Goal: Feedback & Contribution: Submit feedback/report problem

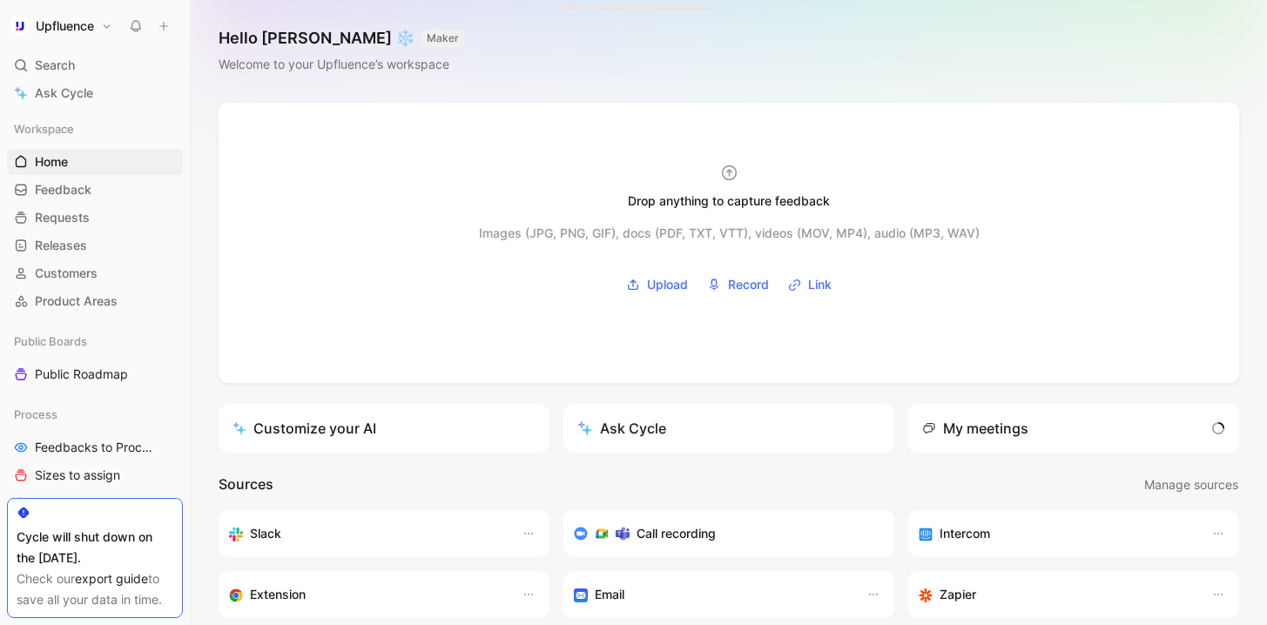
click at [99, 27] on button "Upfluence" at bounding box center [62, 26] width 110 height 24
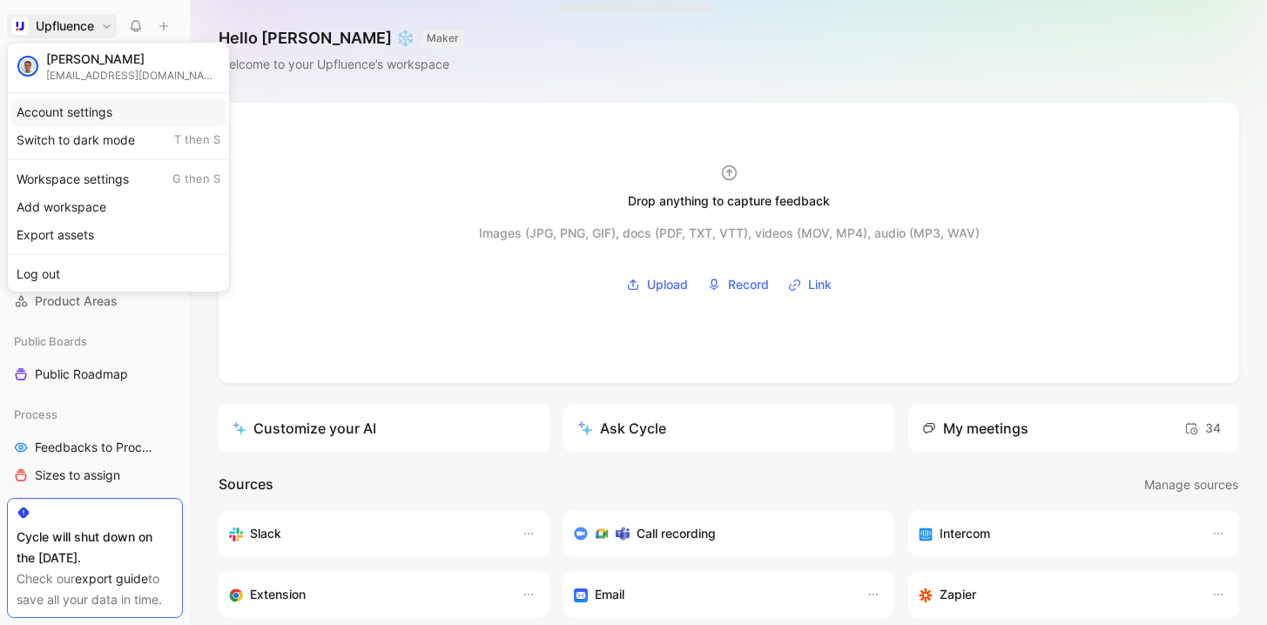
click at [110, 114] on div "Account settings" at bounding box center [118, 112] width 214 height 28
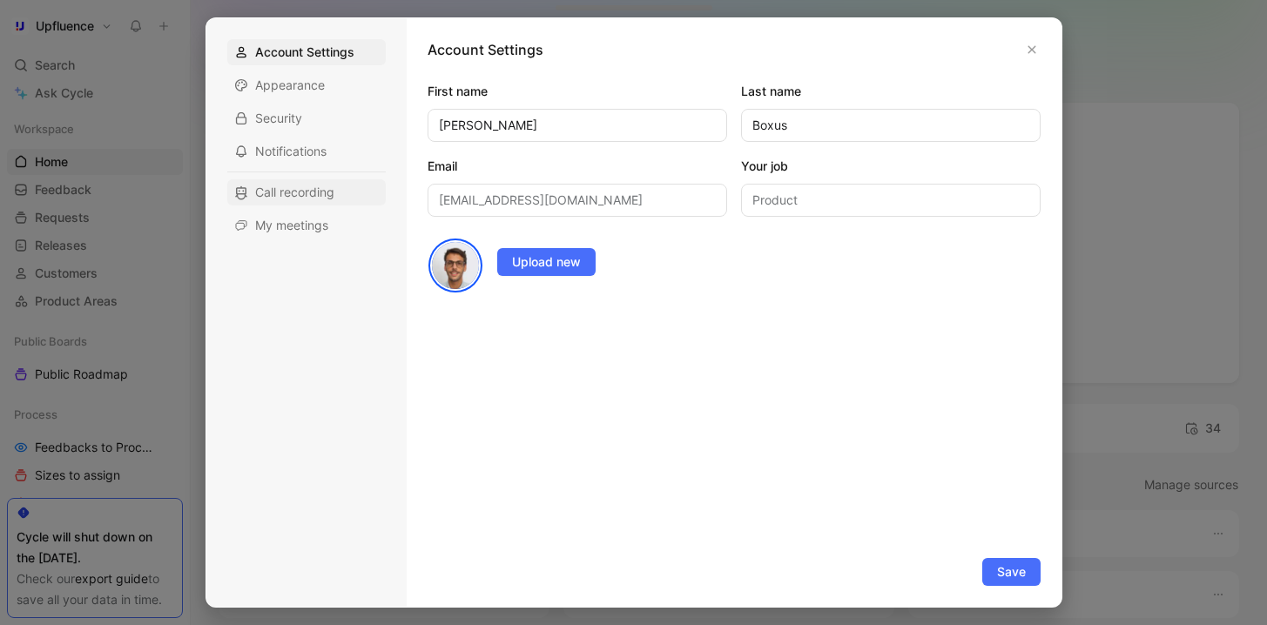
click at [347, 189] on div "Call recording" at bounding box center [306, 192] width 158 height 26
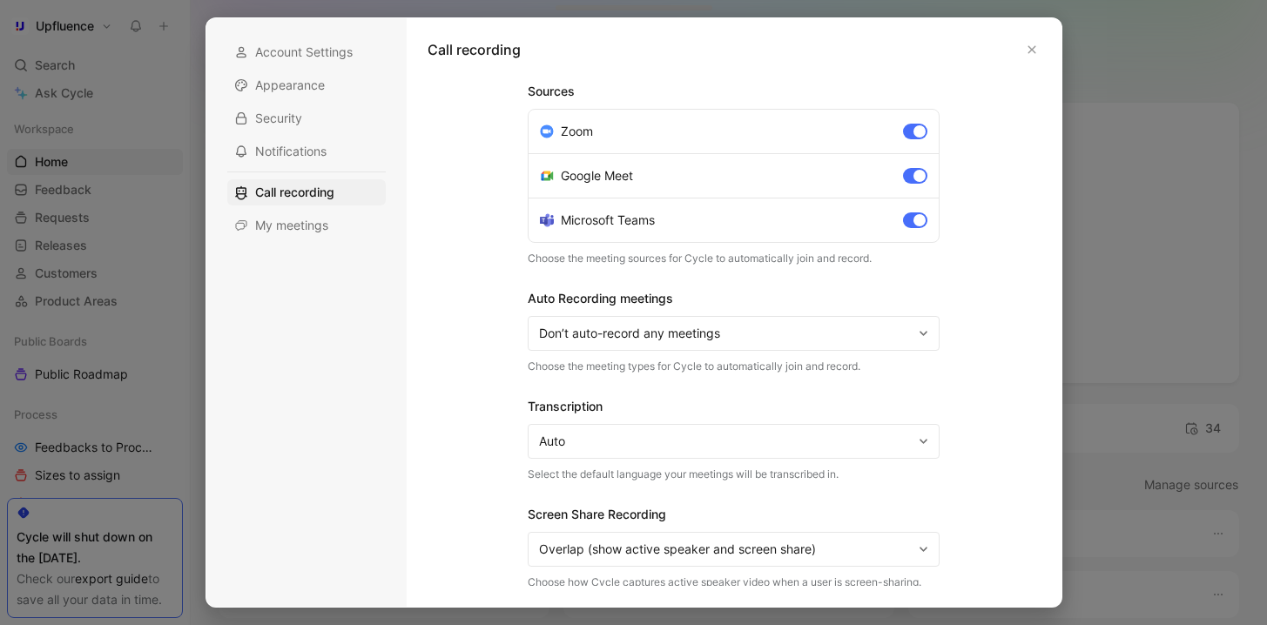
click at [1021, 39] on div "Call recording" at bounding box center [734, 60] width 613 height 42
click at [1029, 43] on button "button" at bounding box center [1031, 49] width 17 height 17
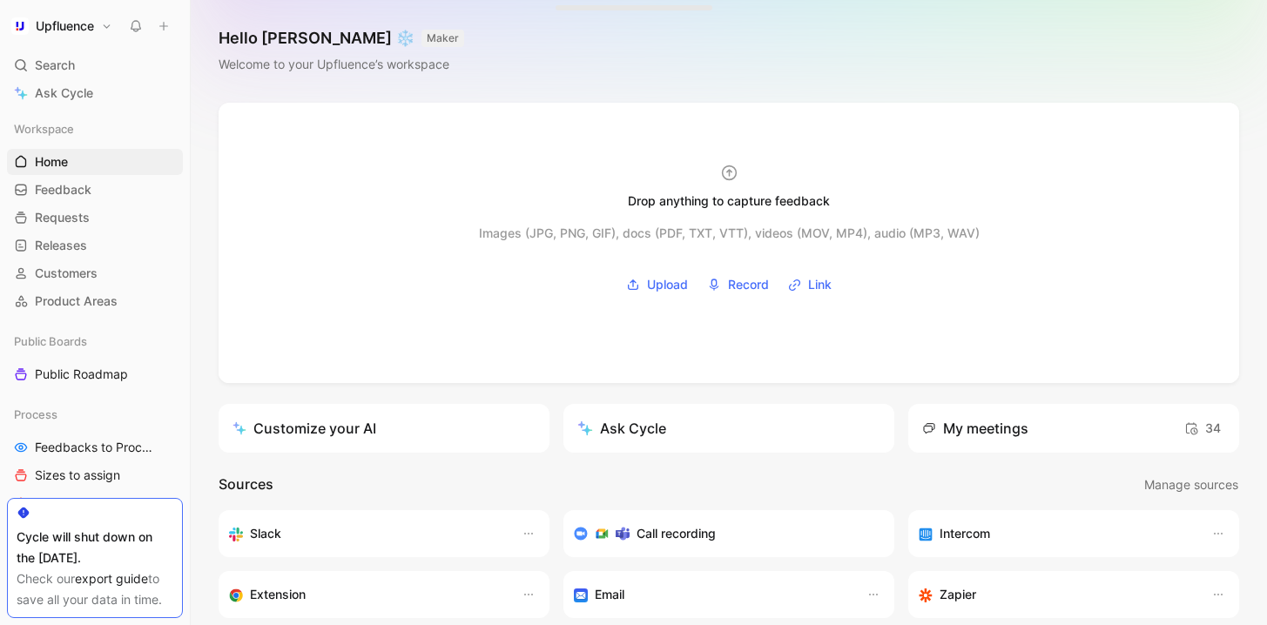
click at [111, 30] on button "Upfluence" at bounding box center [62, 26] width 110 height 24
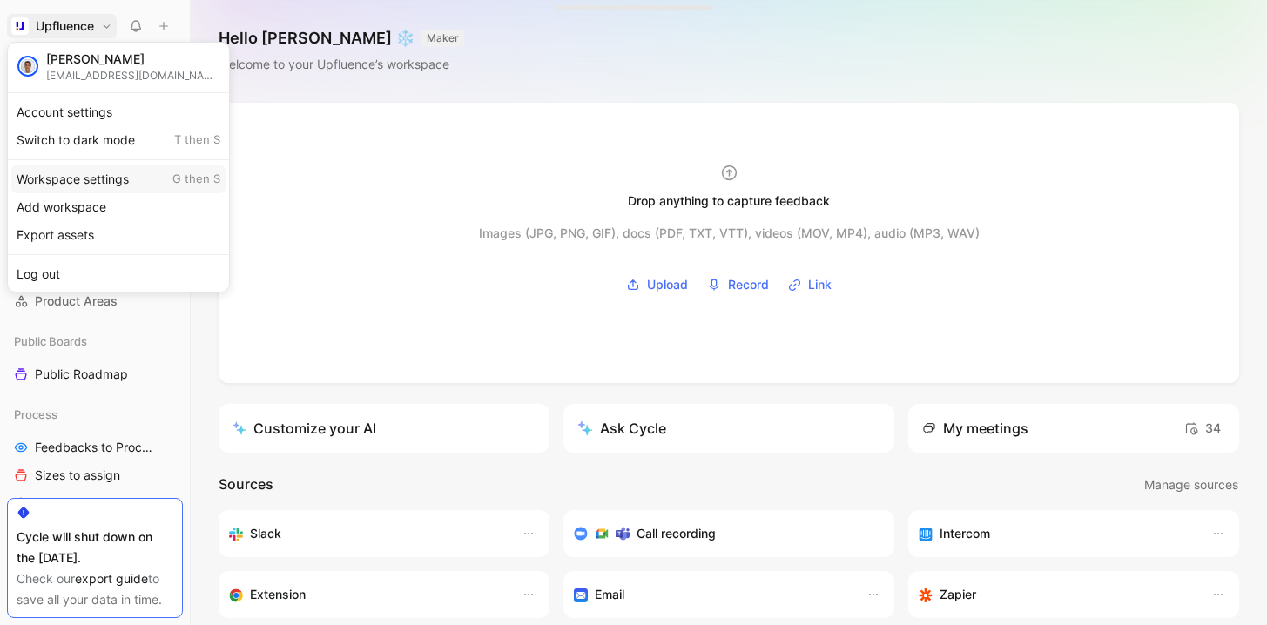
click at [111, 184] on div "Workspace settings G then S" at bounding box center [118, 179] width 214 height 28
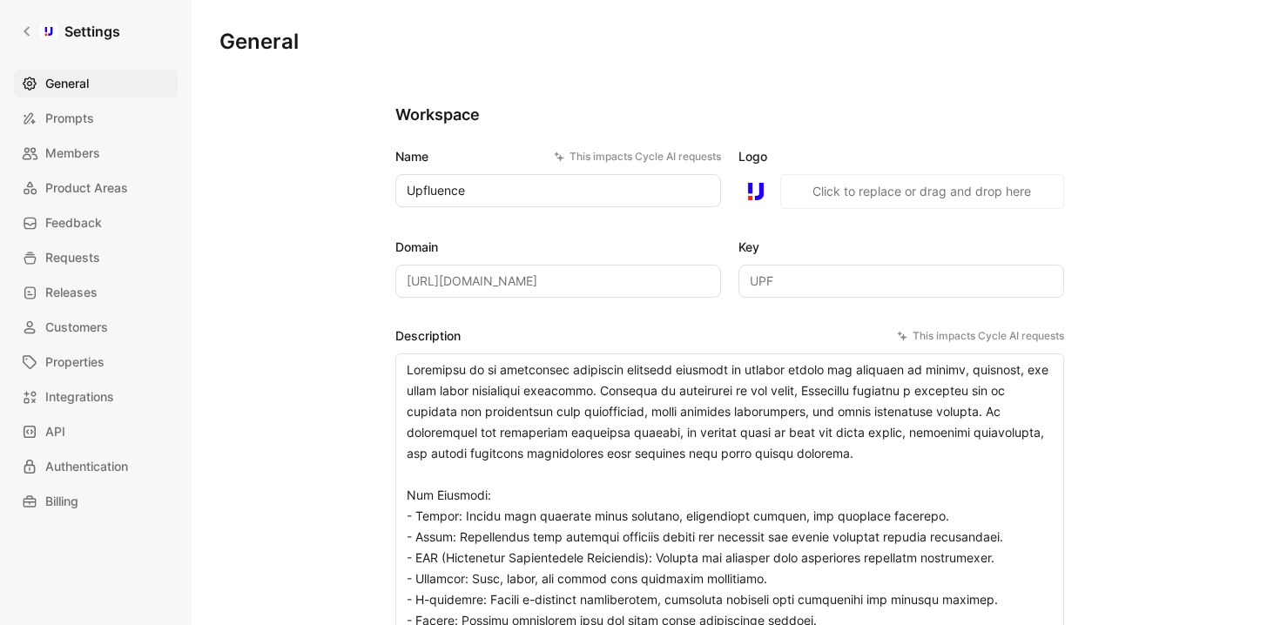
scroll to position [108, 0]
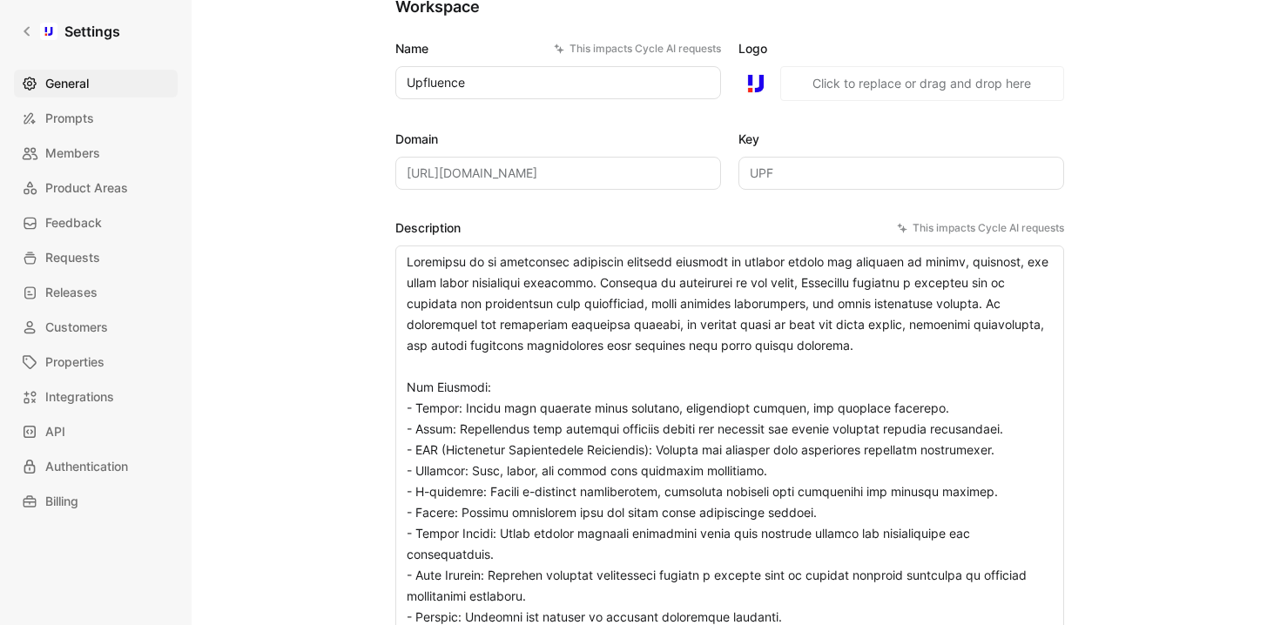
click at [659, 390] on textarea "Description This impacts Cycle AI requests" at bounding box center [729, 619] width 669 height 746
click at [38, 40] on link "Settings" at bounding box center [70, 31] width 113 height 35
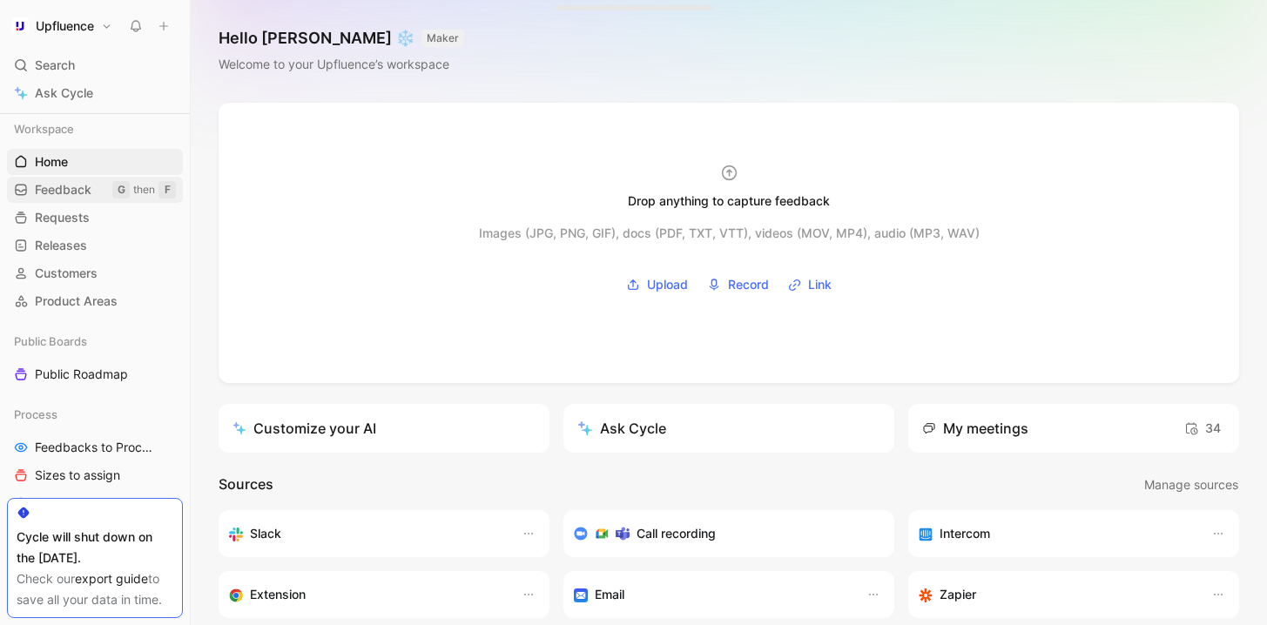
scroll to position [4, 0]
click at [71, 190] on span "Feedback" at bounding box center [63, 185] width 57 height 17
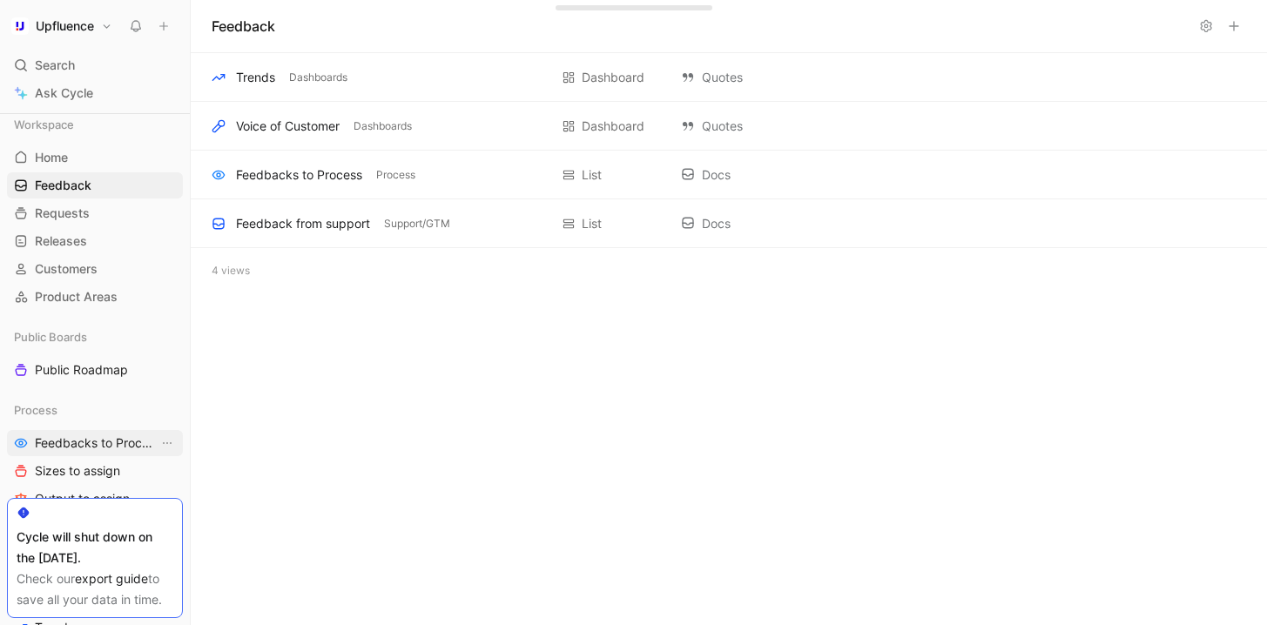
click at [95, 436] on span "Feedbacks to Process" at bounding box center [97, 442] width 124 height 17
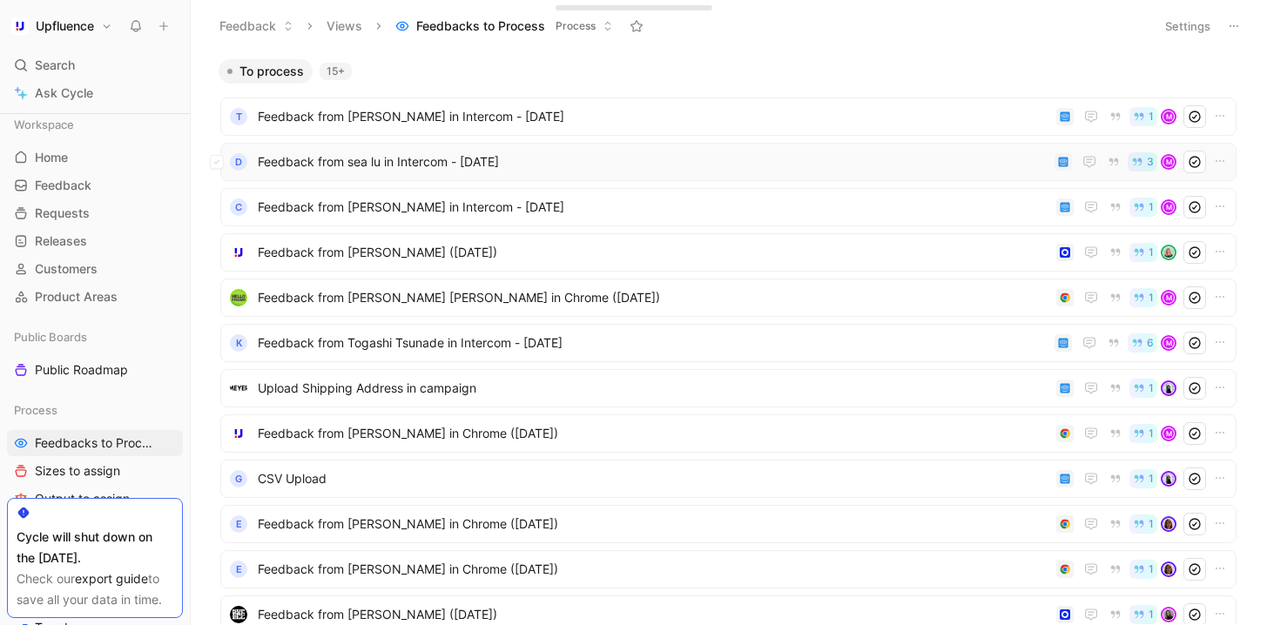
click at [510, 158] on span "Feedback from sea lu in Intercom - [DATE]" at bounding box center [653, 162] width 790 height 21
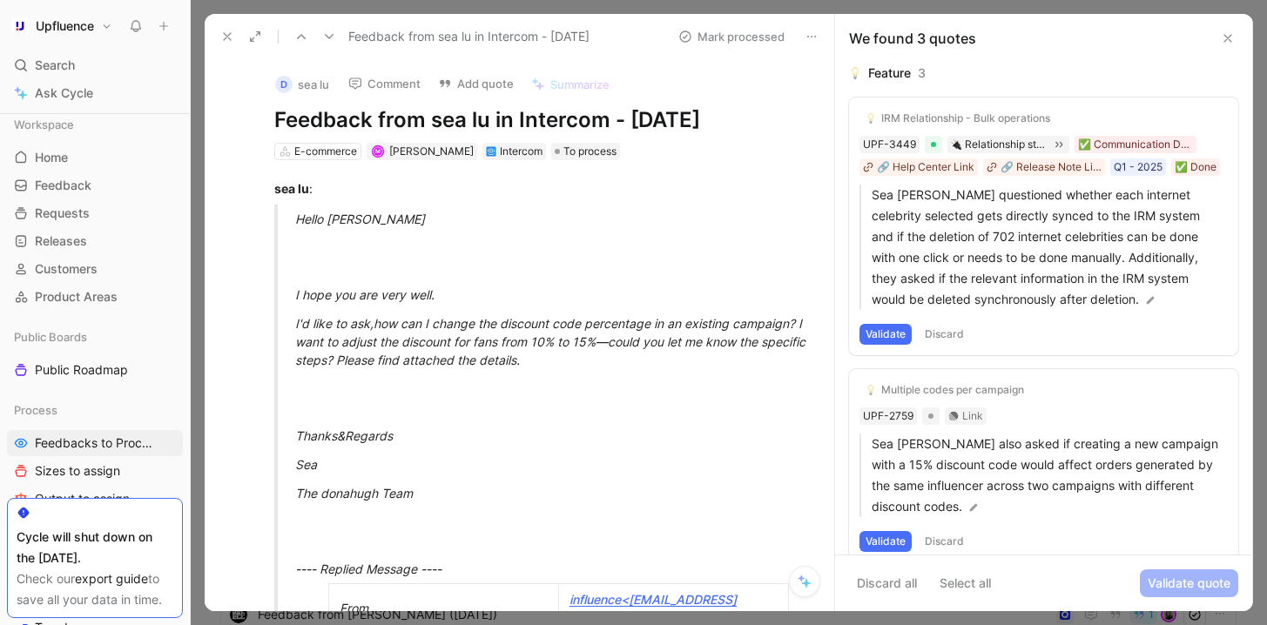
click at [599, 135] on div "D sea lu Comment Add quote Summarize Feedback from sea lu in Intercom - 9/8/202…" at bounding box center [537, 110] width 593 height 103
copy h1 "Feedback from sea lu in Intercom - [DATE]"
drag, startPoint x: 730, startPoint y: 116, endPoint x: 265, endPoint y: 118, distance: 465.0
click at [265, 118] on div "D sea lu Comment Add quote Summarize Feedback from sea lu in Intercom - 9/8/202…" at bounding box center [537, 110] width 593 height 103
click at [278, 190] on strong "sea lu" at bounding box center [291, 188] width 35 height 15
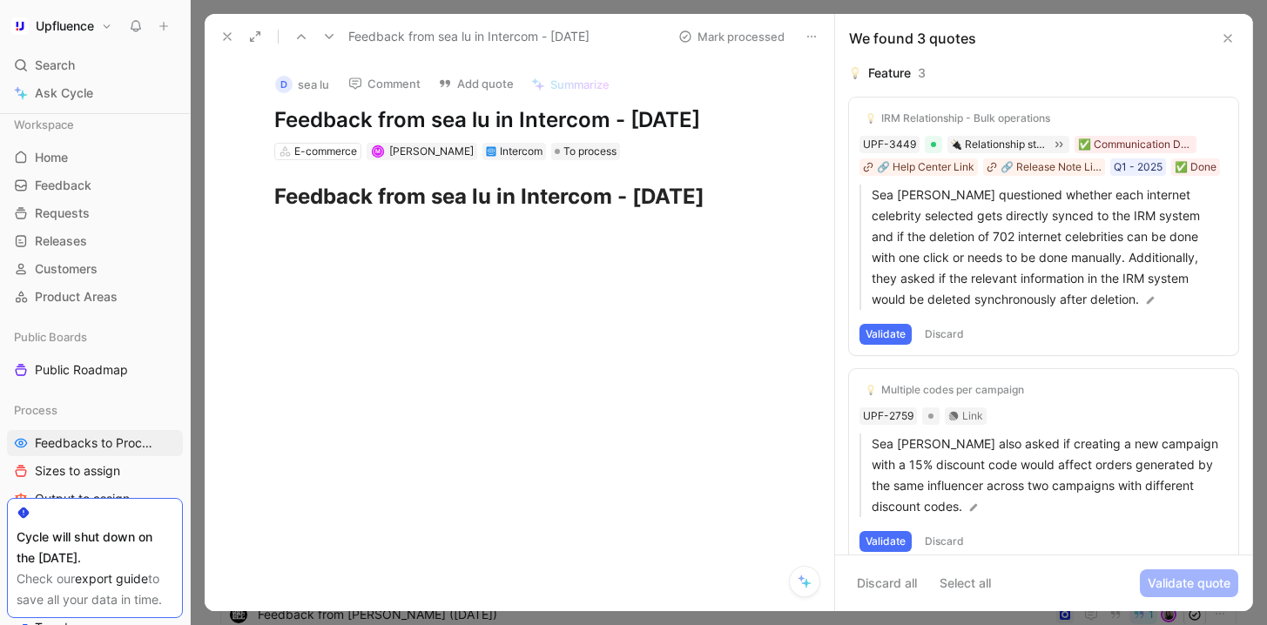
scroll to position [1681, 0]
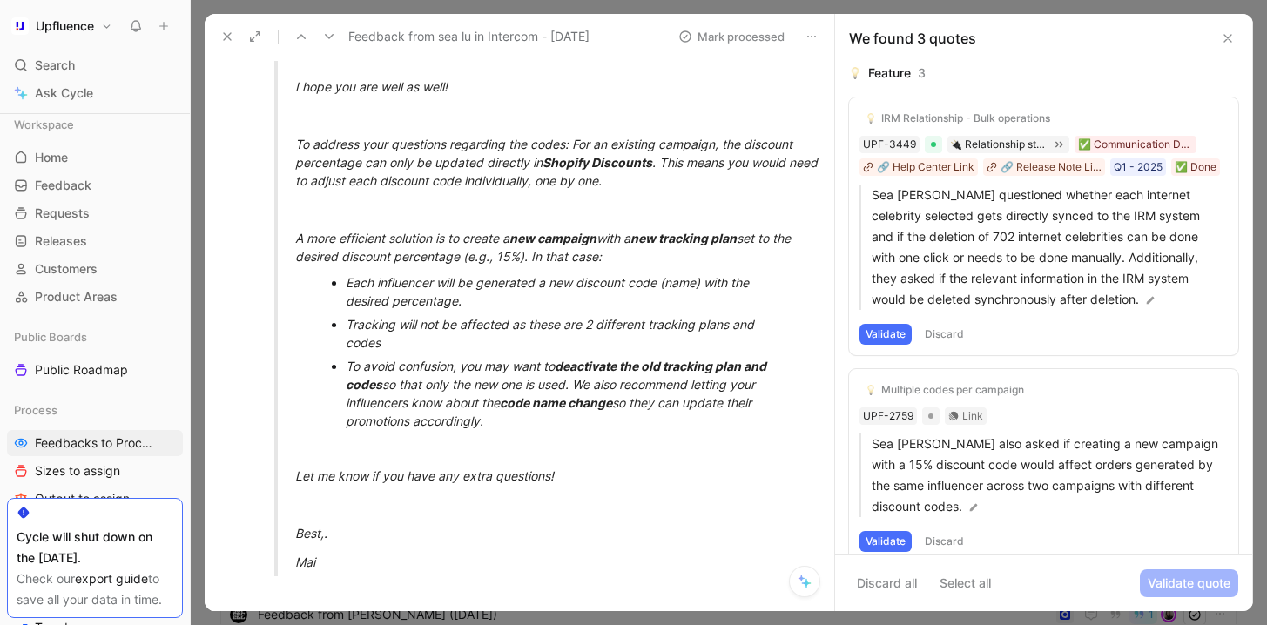
click at [232, 44] on button at bounding box center [227, 36] width 24 height 24
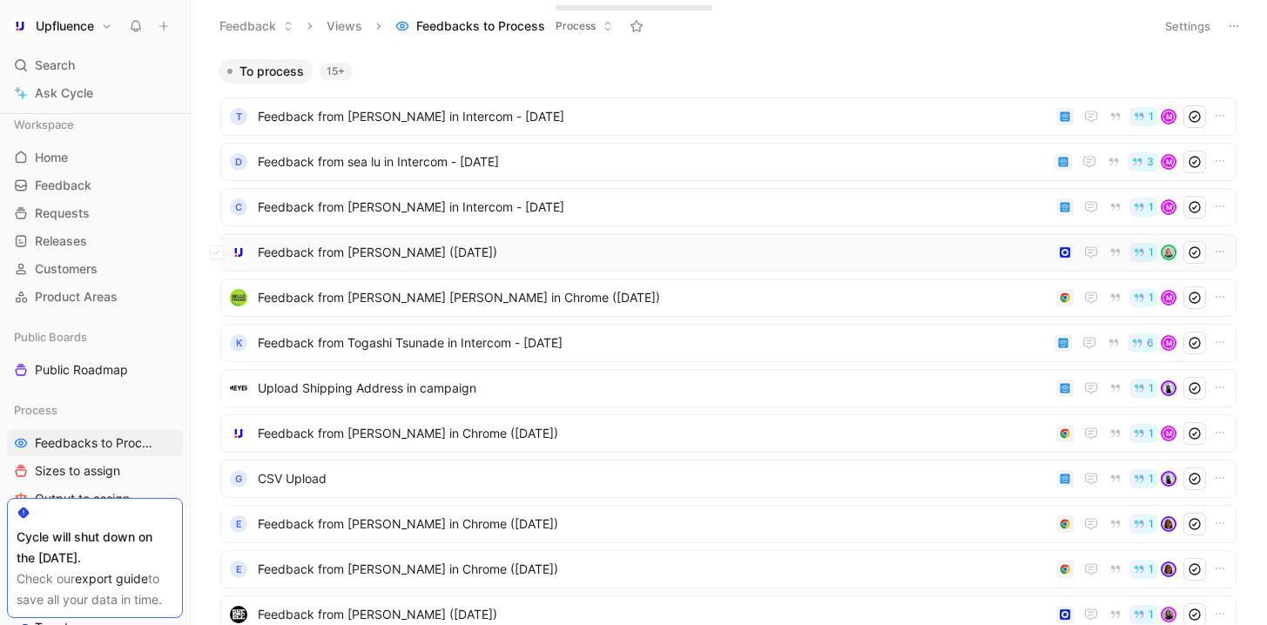
click at [403, 255] on span "Feedback from [PERSON_NAME] ([DATE])" at bounding box center [653, 252] width 791 height 21
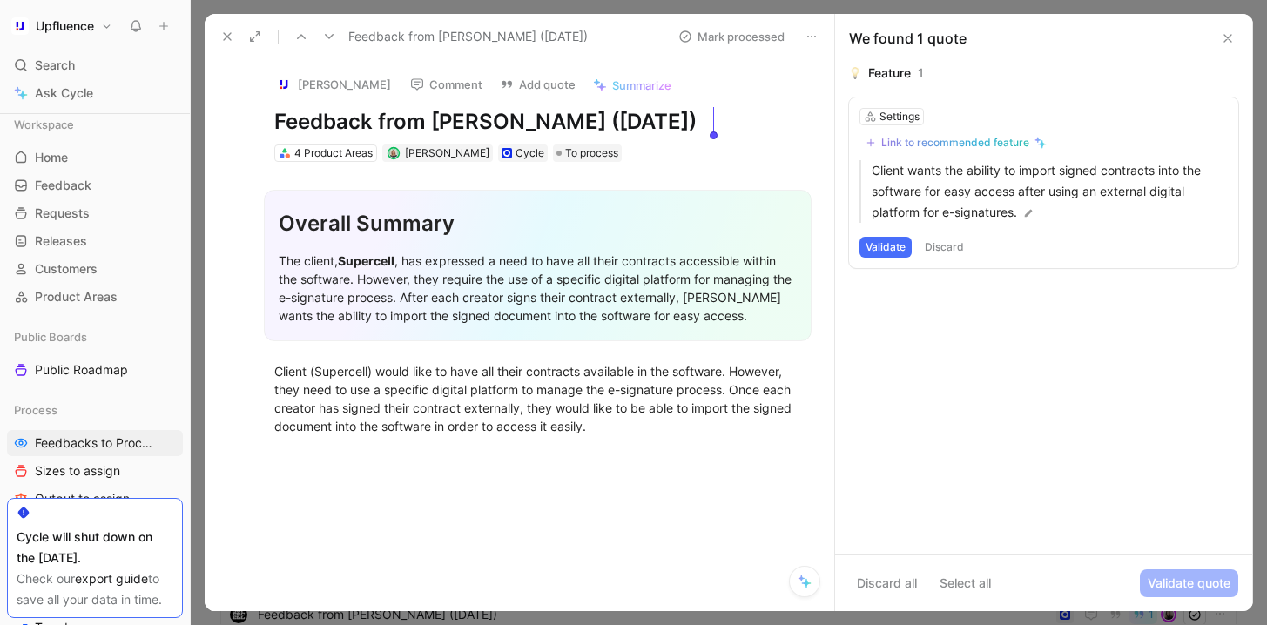
drag, startPoint x: 275, startPoint y: 124, endPoint x: 727, endPoint y: 118, distance: 451.9
click at [727, 118] on h1 "Feedback from [PERSON_NAME] ([DATE])" at bounding box center [537, 122] width 527 height 28
copy h1 "Feedback from [PERSON_NAME] ([DATE])"
drag, startPoint x: 649, startPoint y: 433, endPoint x: 290, endPoint y: 347, distance: 369.0
click at [290, 347] on div "Overall Summary The client, Supercell , has expressed a need to have all their …" at bounding box center [537, 308] width 593 height 293
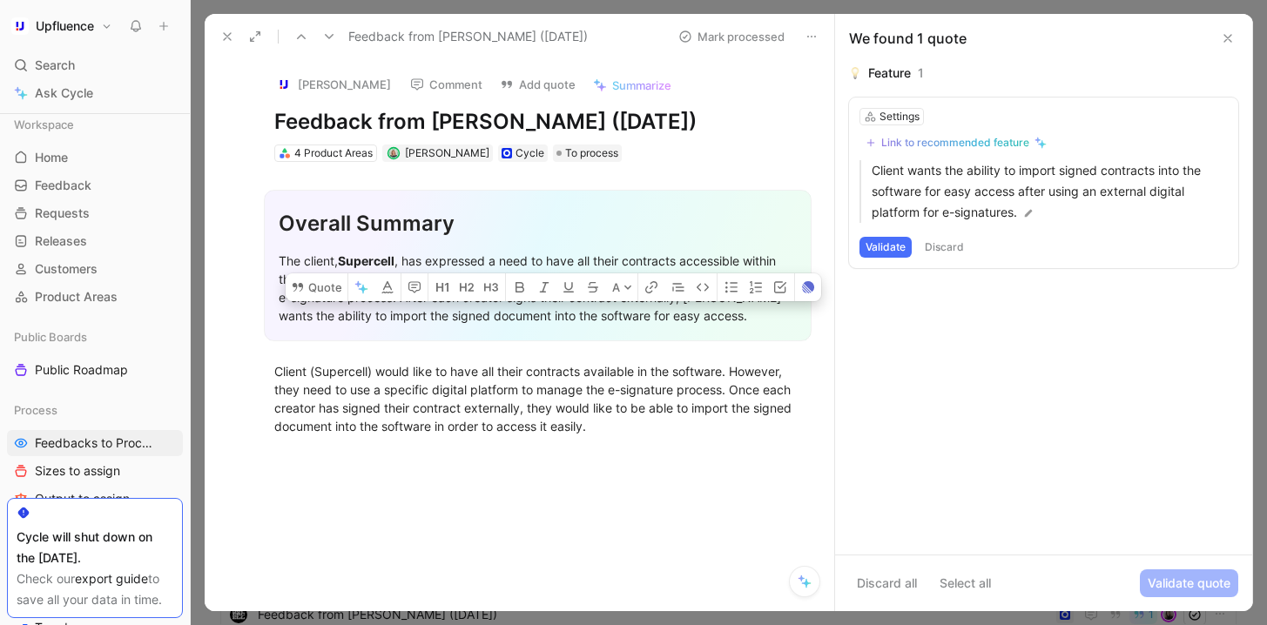
copy div "Client (Supercell) would like to have all their contracts available in the soft…"
click at [220, 33] on icon at bounding box center [227, 37] width 14 height 14
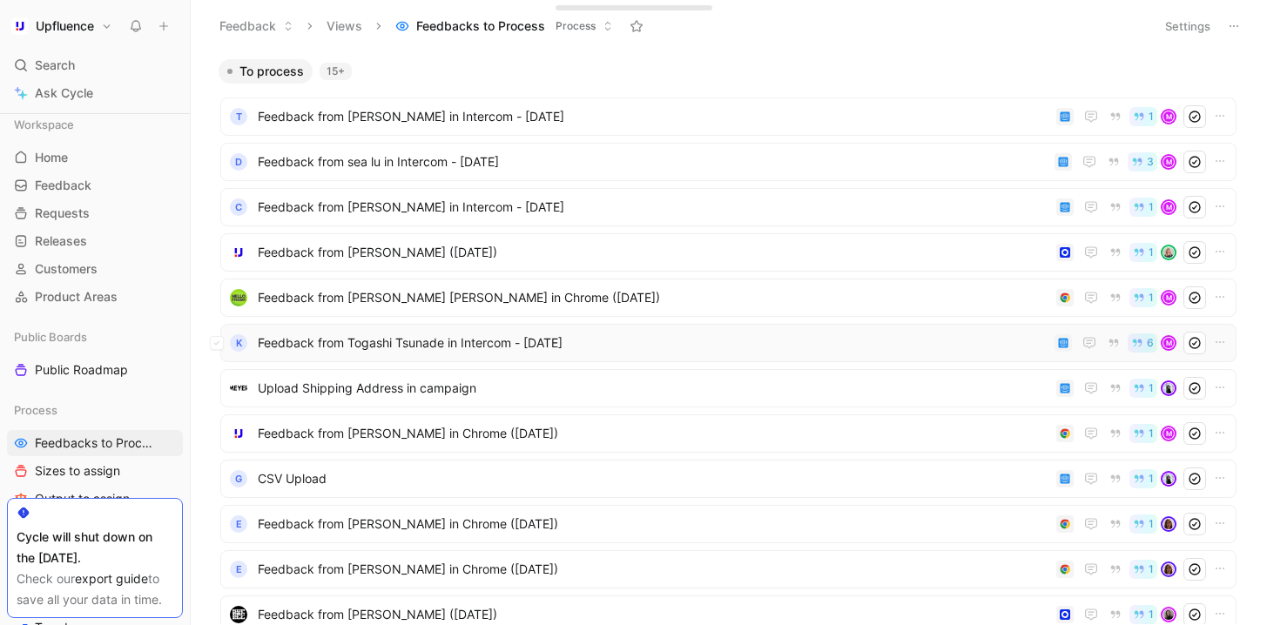
click at [434, 324] on div "K Feedback from Togashi Tsunade in Intercom - 9/5/2025 6 M" at bounding box center [728, 343] width 1016 height 38
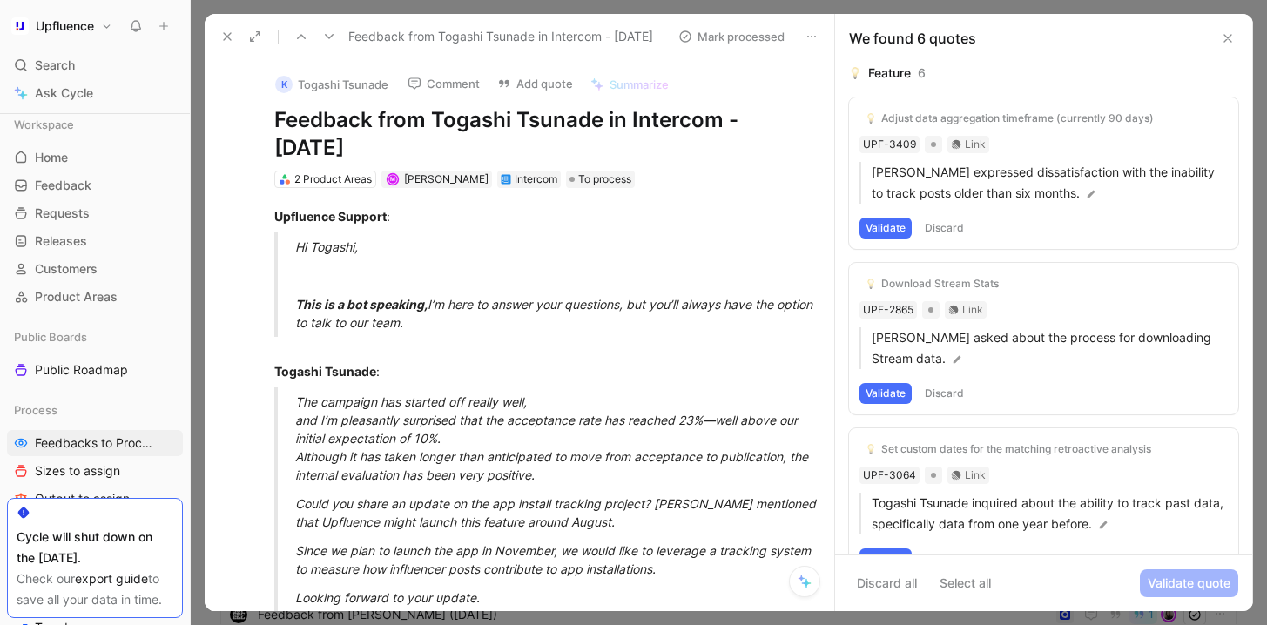
click at [228, 34] on icon at bounding box center [227, 37] width 14 height 14
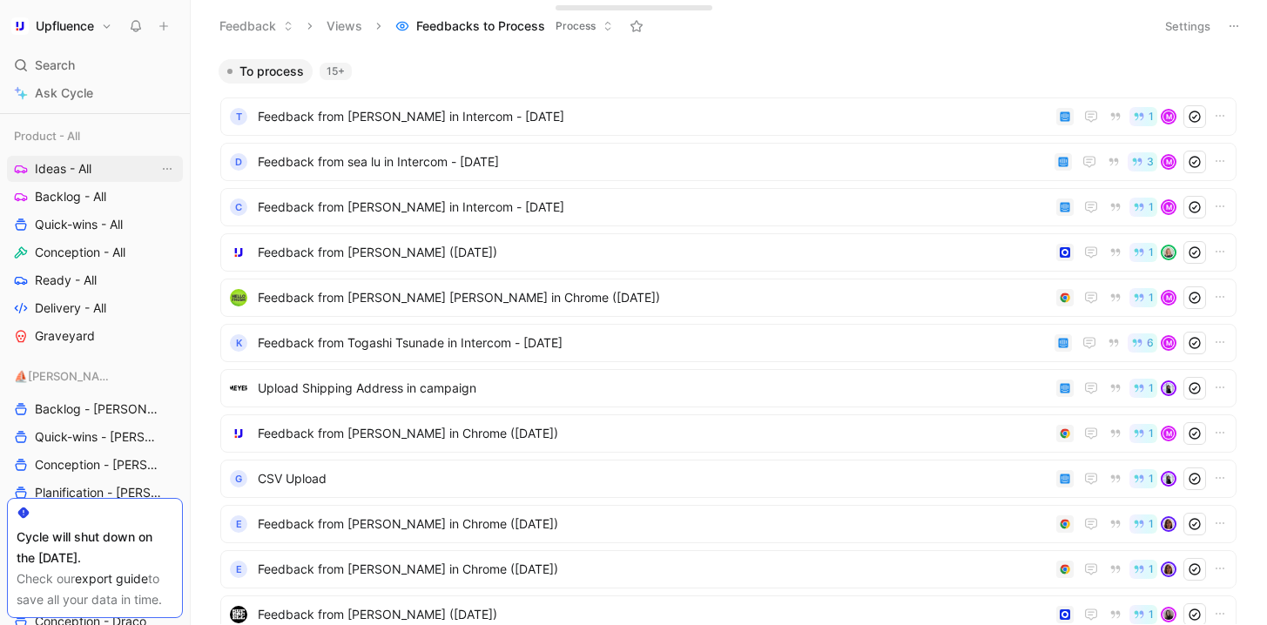
scroll to position [665, 0]
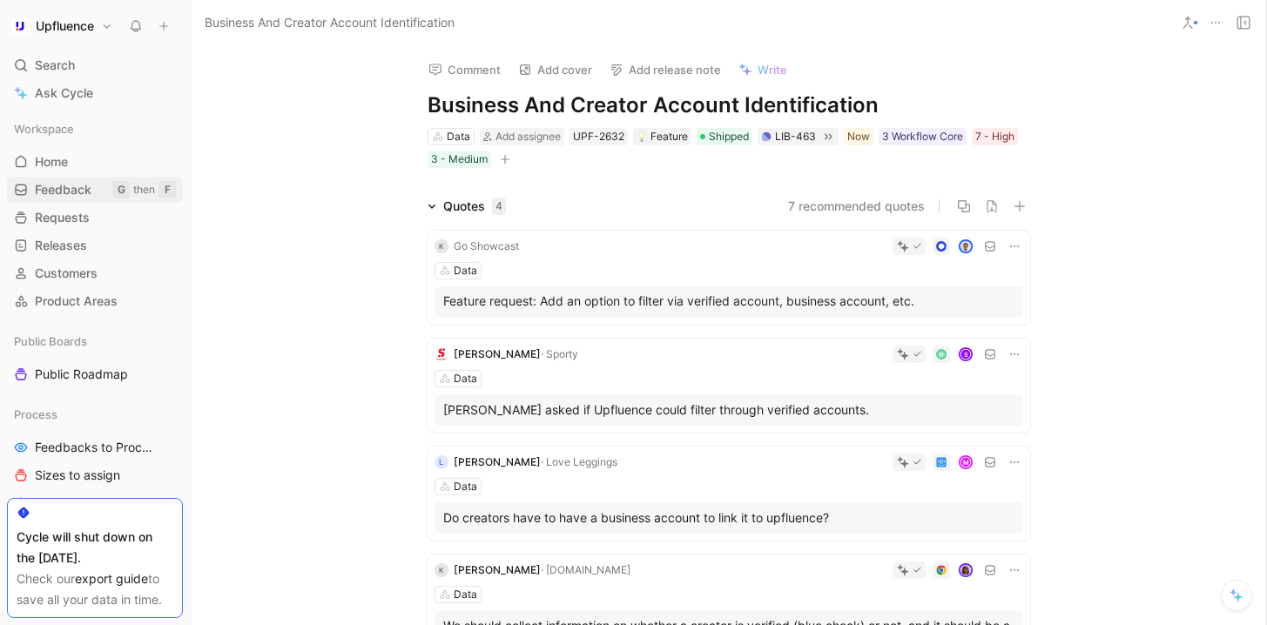
click at [74, 199] on link "Feedback G then F" at bounding box center [95, 190] width 176 height 26
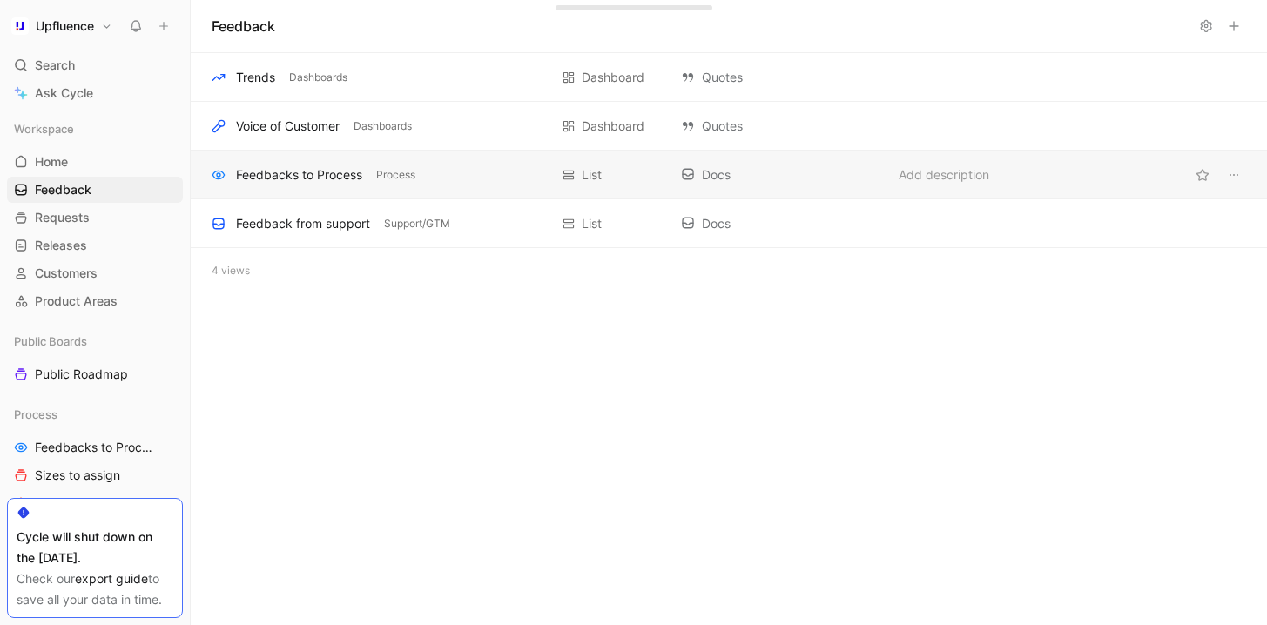
click at [495, 185] on div "Feedbacks to Process Process" at bounding box center [380, 175] width 337 height 21
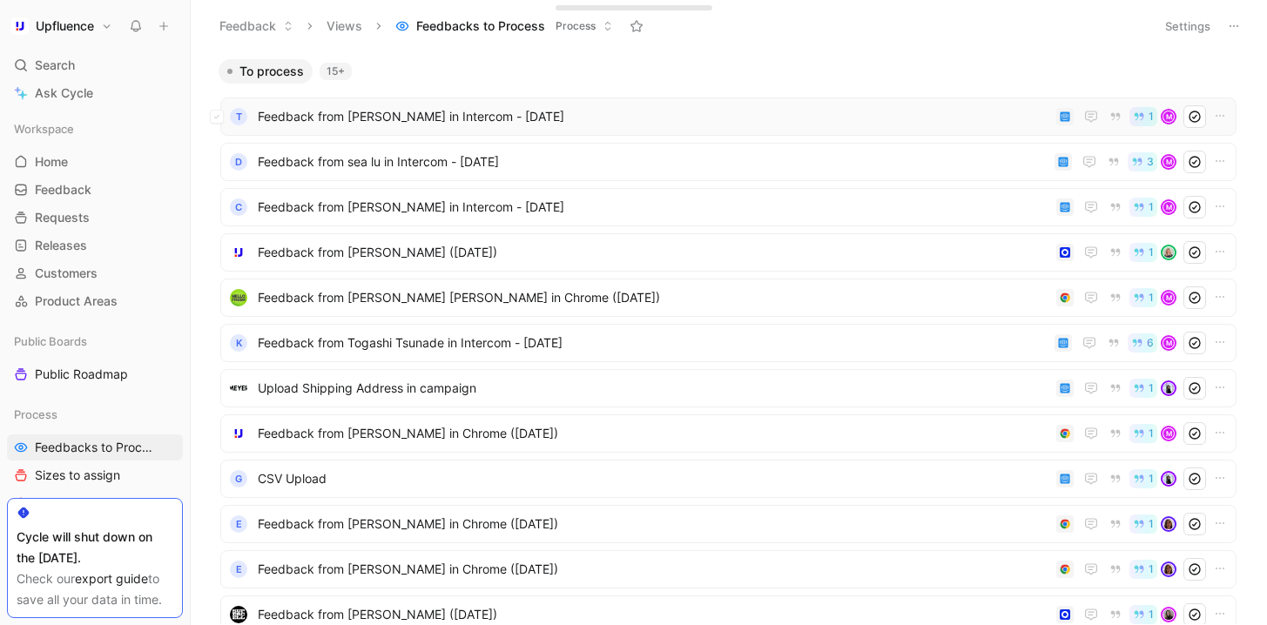
click at [533, 124] on span "Feedback from [PERSON_NAME] in Intercom - [DATE]" at bounding box center [653, 116] width 791 height 21
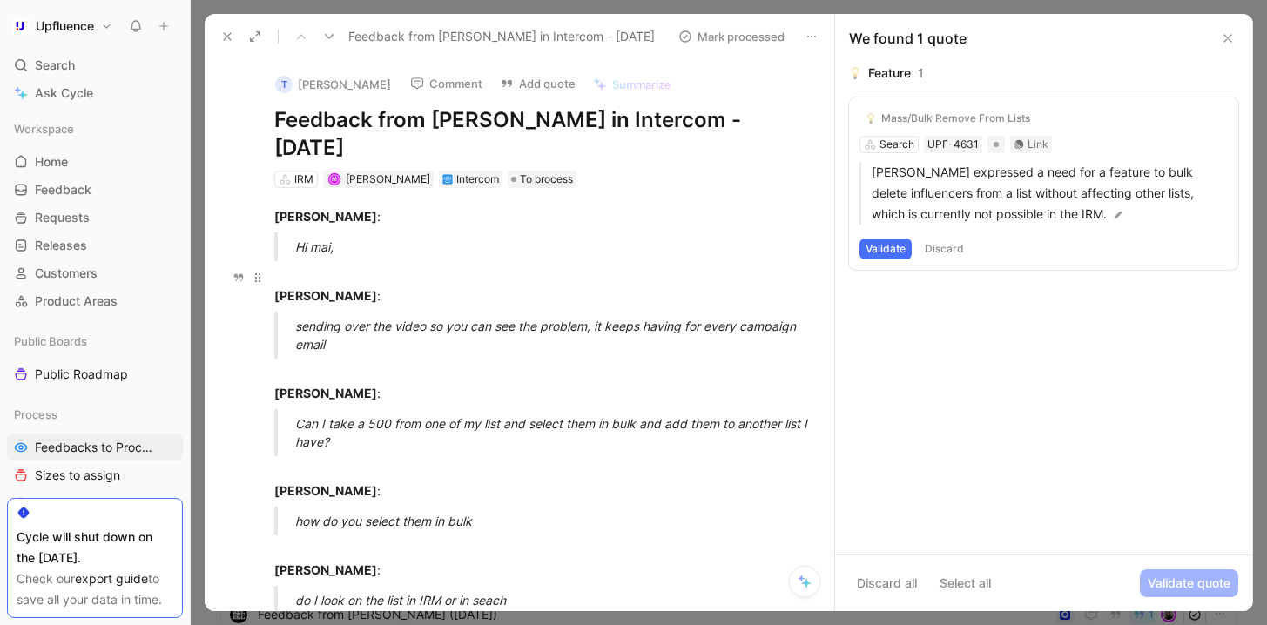
click at [480, 264] on p "[PERSON_NAME] :" at bounding box center [537, 286] width 593 height 47
drag, startPoint x: 1157, startPoint y: 214, endPoint x: 881, endPoint y: 182, distance: 277.9
click at [881, 182] on p "[PERSON_NAME] expressed a need for a feature to bulk delete influencers from a …" at bounding box center [1050, 193] width 356 height 63
